Goal: Transaction & Acquisition: Book appointment/travel/reservation

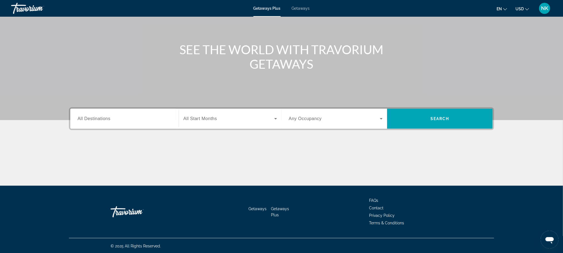
scroll to position [46, 0]
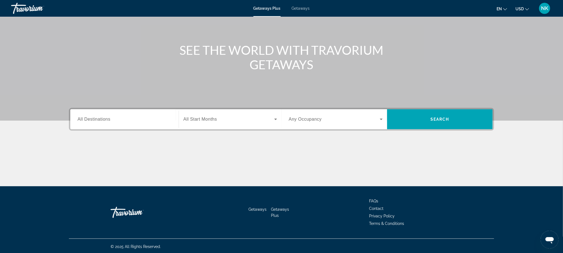
click at [104, 124] on div "Search widget" at bounding box center [124, 119] width 94 height 16
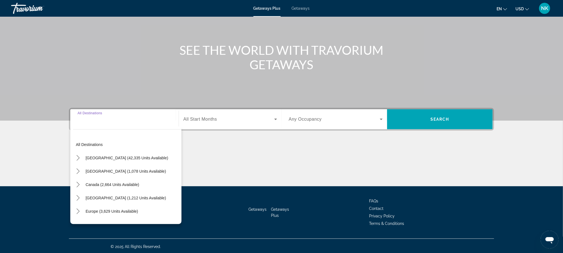
scroll to position [47, 0]
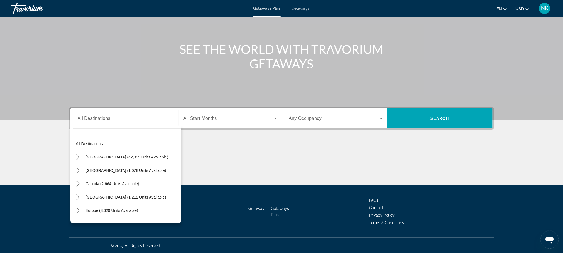
click at [88, 128] on mat-divider "Destination options" at bounding box center [127, 128] width 108 height 0
click at [86, 142] on span "All destinations" at bounding box center [89, 143] width 27 height 4
type input "**********"
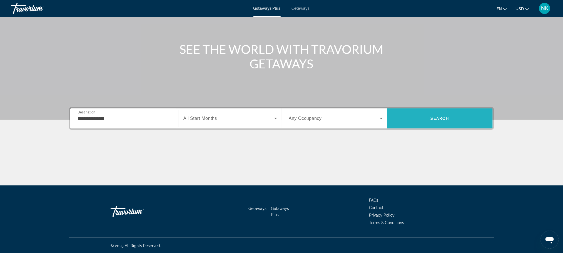
click at [430, 115] on span "Search" at bounding box center [440, 118] width 106 height 13
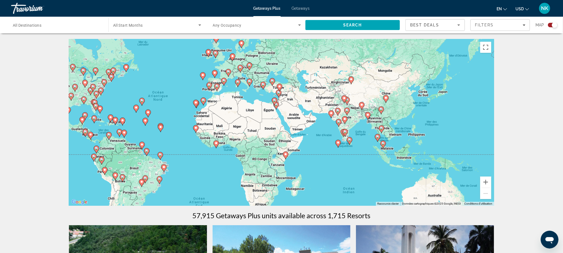
drag, startPoint x: 477, startPoint y: 146, endPoint x: 367, endPoint y: 127, distance: 111.8
click at [367, 127] on div "Pour activer le glissement avec le clavier, appuyez sur Alt+Entrée. Une fois ce…" at bounding box center [281, 122] width 425 height 167
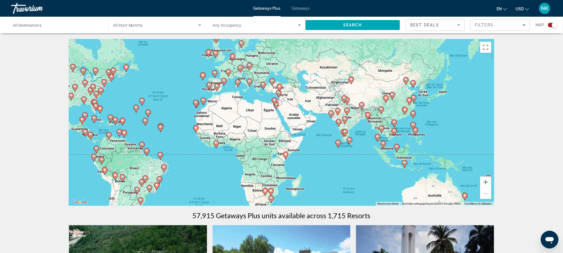
click at [394, 131] on image "Main content" at bounding box center [393, 130] width 3 height 3
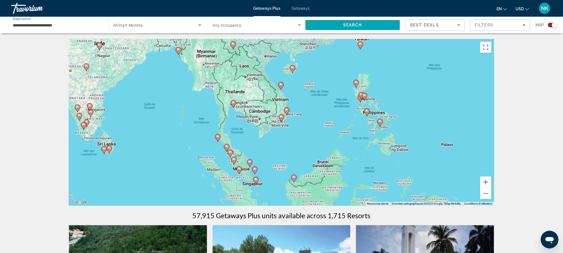
click at [287, 109] on image "Main content" at bounding box center [286, 109] width 3 height 3
type input "**********"
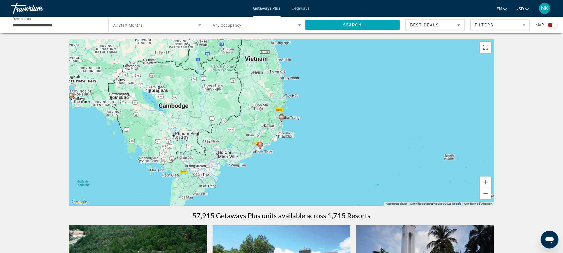
click at [280, 117] on image "Main content" at bounding box center [281, 116] width 3 height 3
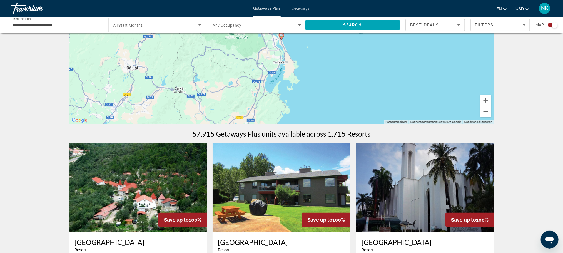
scroll to position [37, 0]
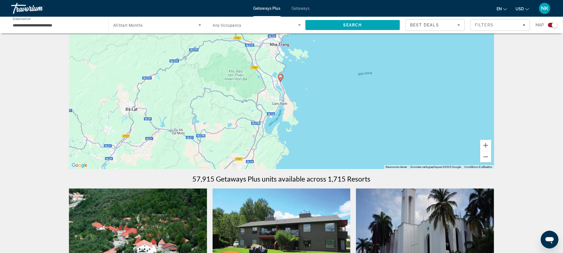
click at [281, 77] on image "Main content" at bounding box center [280, 76] width 3 height 3
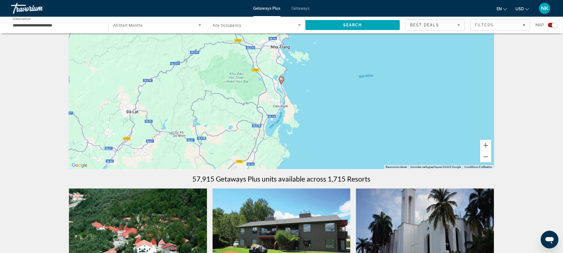
click at [281, 77] on image "Main content" at bounding box center [281, 78] width 3 height 3
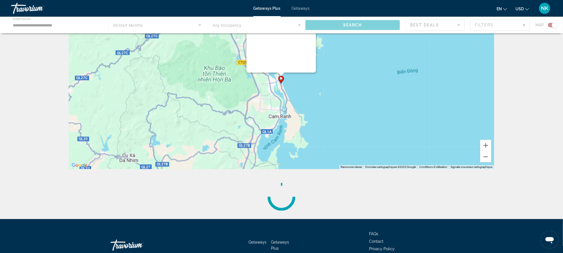
scroll to position [0, 0]
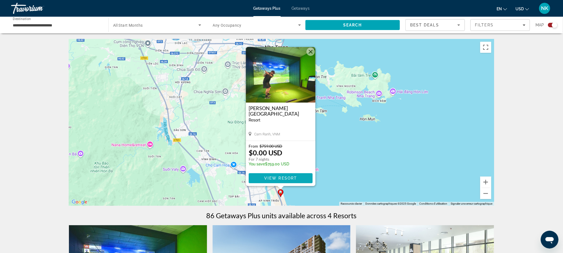
click at [284, 177] on span "View Resort" at bounding box center [280, 178] width 33 height 4
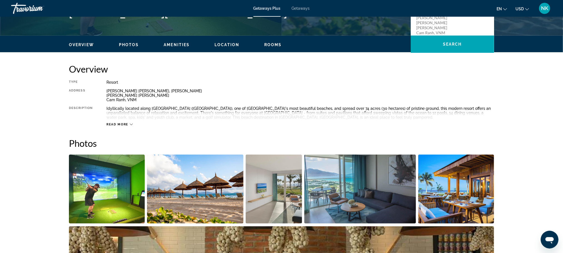
scroll to position [147, 0]
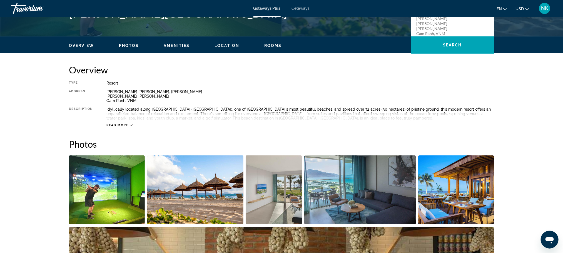
click at [124, 124] on span "Read more" at bounding box center [117, 125] width 22 height 4
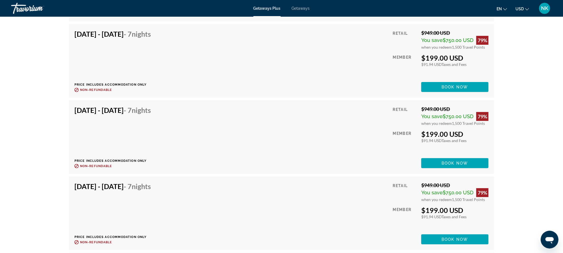
scroll to position [1184, 0]
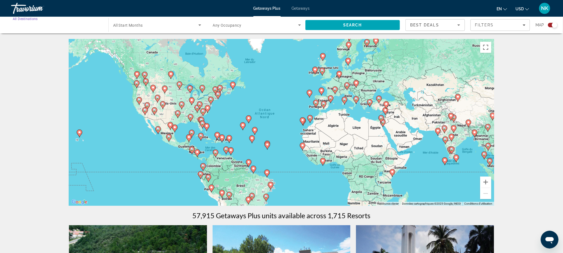
click at [58, 27] on input "Destination All Destinations" at bounding box center [57, 25] width 88 height 7
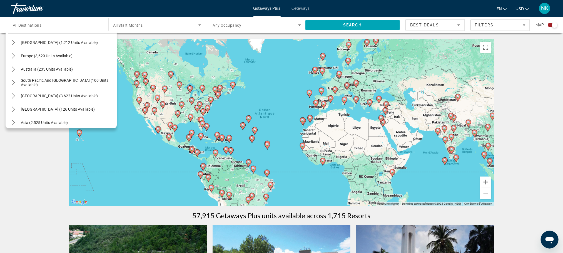
scroll to position [75, 0]
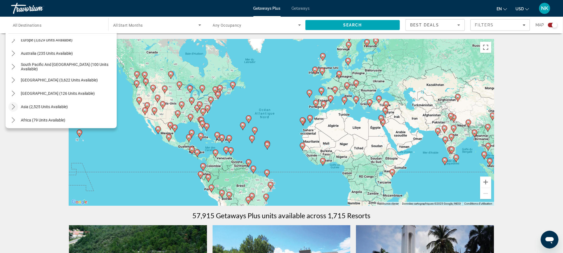
click at [14, 103] on mat-icon "Toggle Asia (2,525 units available) submenu" at bounding box center [13, 107] width 10 height 10
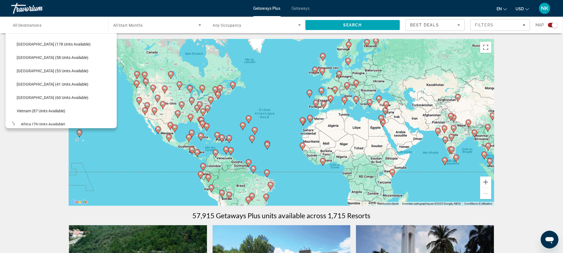
scroll to position [223, 0]
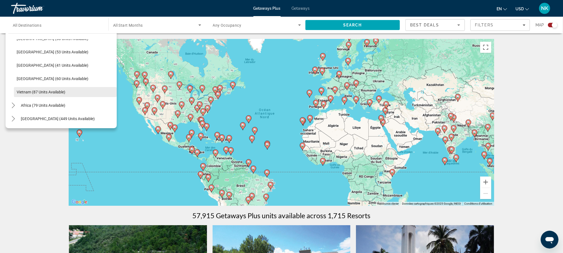
click at [25, 90] on span "Vietnam (87 units available)" at bounding box center [41, 92] width 49 height 4
type input "**********"
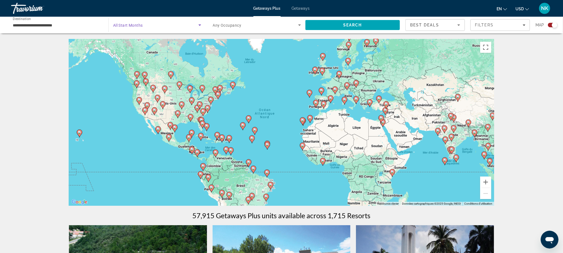
click at [199, 24] on icon "Search widget" at bounding box center [199, 24] width 3 height 1
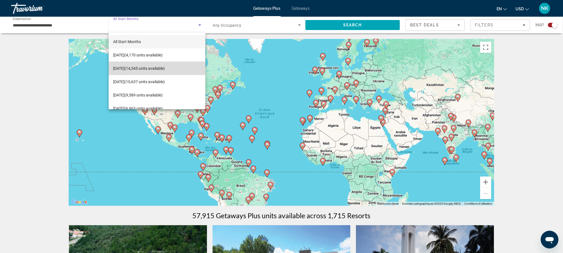
click at [165, 65] on span "[DATE] (14,345 units available)" at bounding box center [139, 68] width 52 height 7
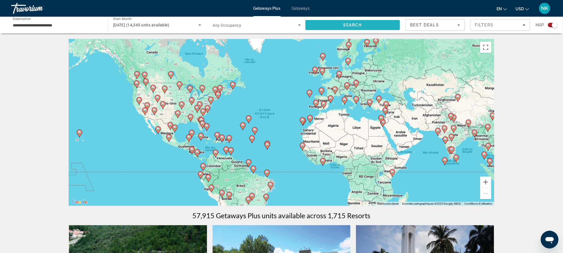
click at [330, 26] on span "Search" at bounding box center [352, 24] width 94 height 13
